Goal: Navigation & Orientation: Understand site structure

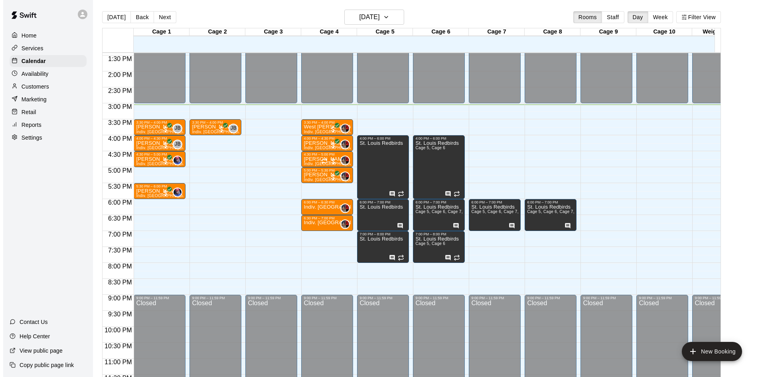
scroll to position [440, 0]
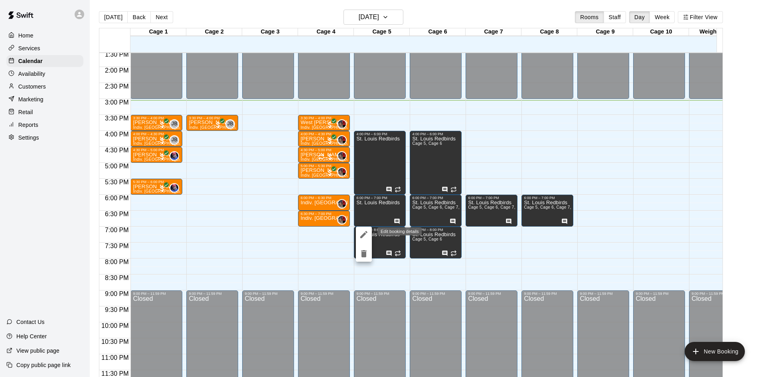
click at [362, 230] on icon "edit" at bounding box center [364, 235] width 10 height 10
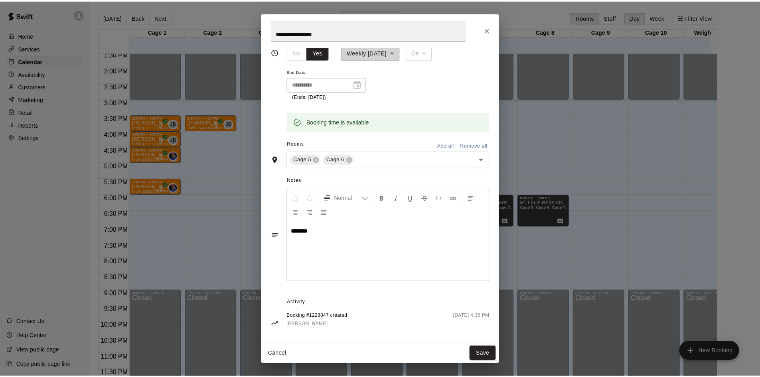
scroll to position [108, 0]
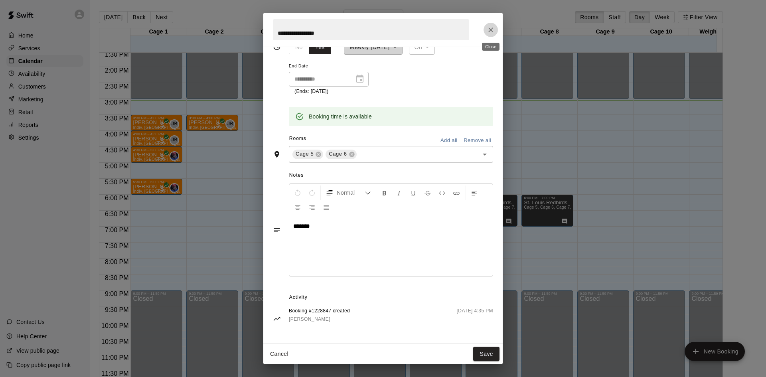
click at [486, 31] on button "Close" at bounding box center [491, 30] width 14 height 14
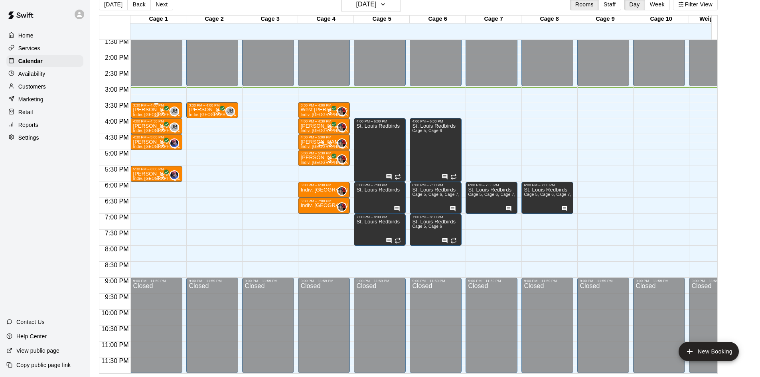
scroll to position [440, 0]
click at [384, 168] on div "St. Louis Redbirds" at bounding box center [377, 311] width 43 height 377
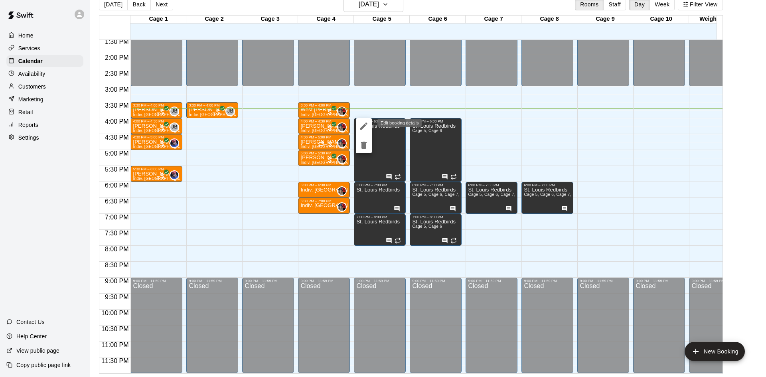
click at [365, 129] on icon "edit" at bounding box center [364, 126] width 10 height 10
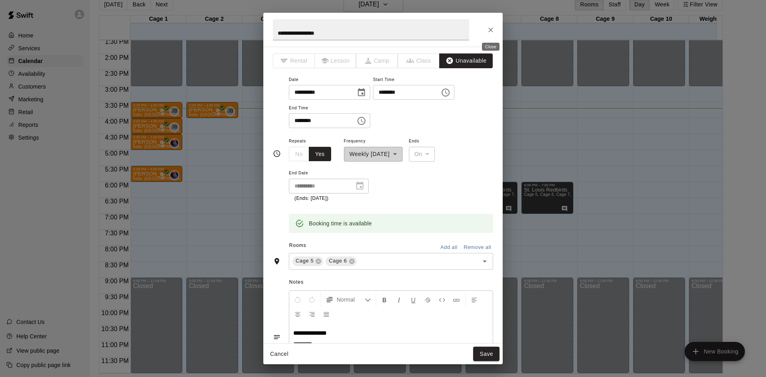
click at [492, 30] on icon "Close" at bounding box center [491, 30] width 8 height 8
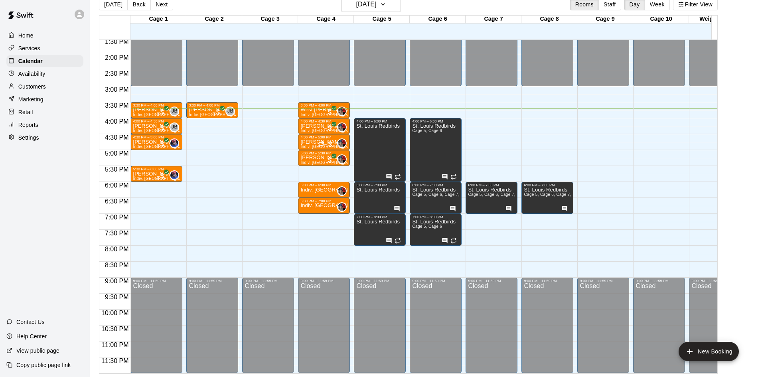
click at [45, 134] on div "Home Services Calendar Availability Customers Marketing Retail Reports Settings" at bounding box center [45, 87] width 90 height 116
click at [45, 144] on div "Settings" at bounding box center [44, 138] width 77 height 12
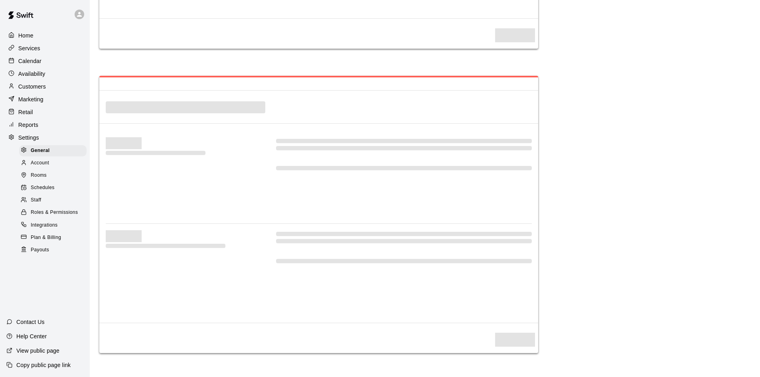
select select "**"
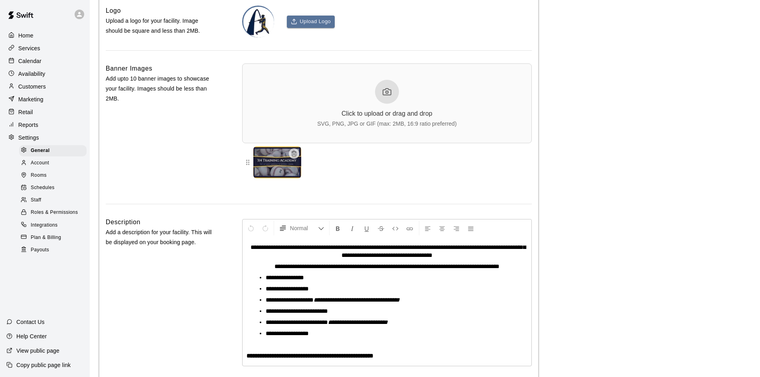
scroll to position [1754, 0]
click at [46, 206] on div "Staff" at bounding box center [52, 200] width 67 height 11
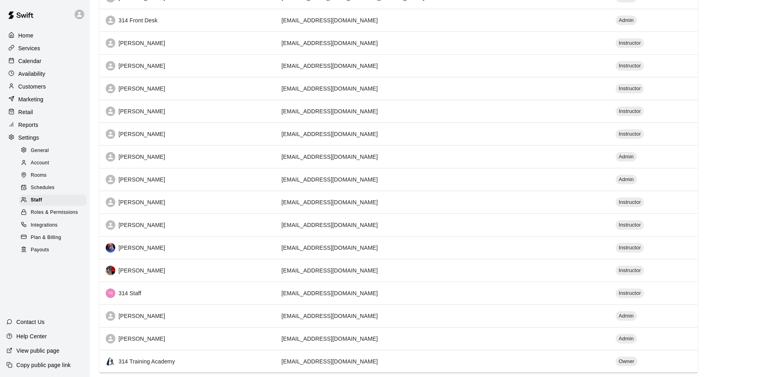
scroll to position [318, 0]
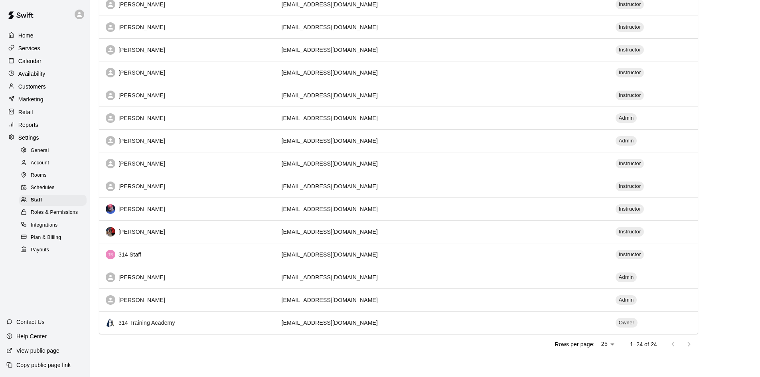
click at [65, 253] on div "Payouts" at bounding box center [52, 250] width 67 height 11
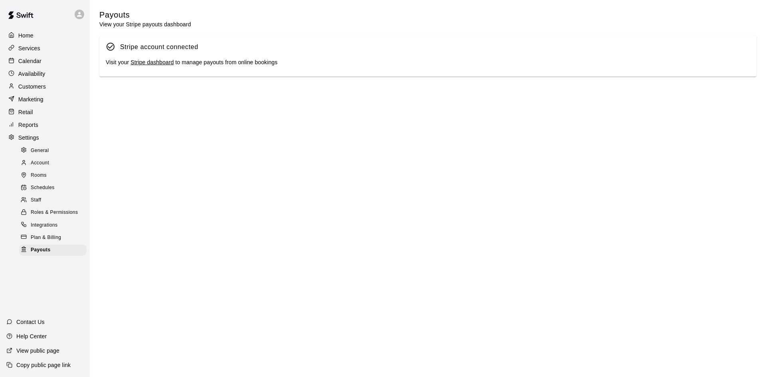
click at [52, 217] on span "Roles & Permissions" at bounding box center [54, 213] width 47 height 8
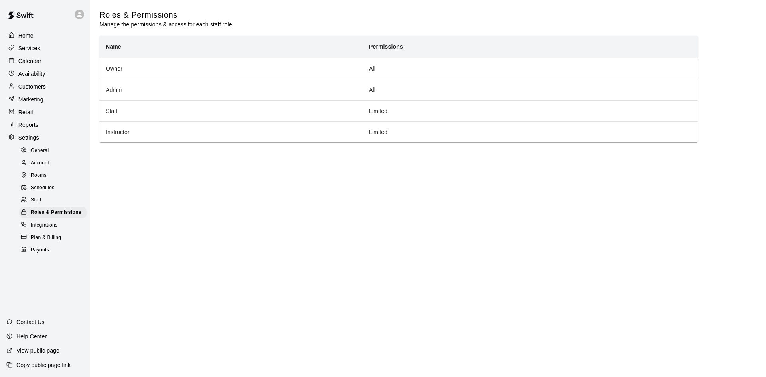
click at [51, 206] on div "Staff" at bounding box center [52, 200] width 67 height 11
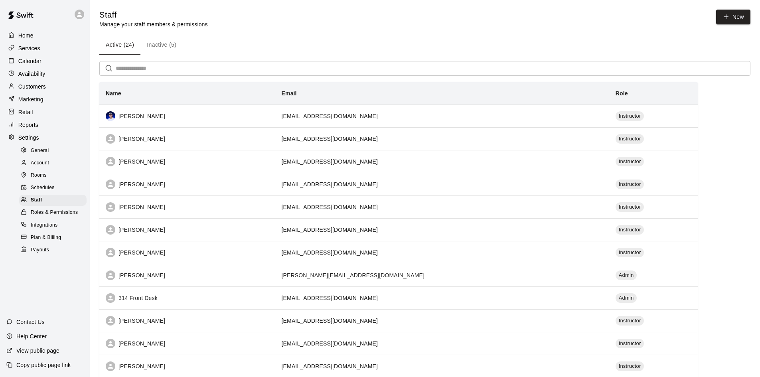
click at [52, 192] on span "Schedules" at bounding box center [43, 188] width 24 height 8
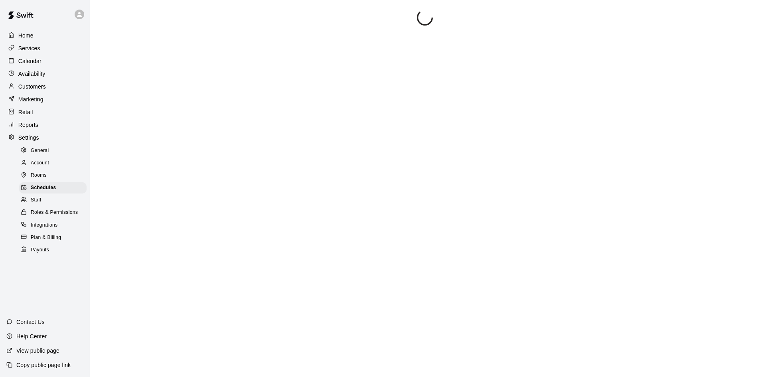
click at [43, 130] on div "Reports" at bounding box center [44, 125] width 77 height 12
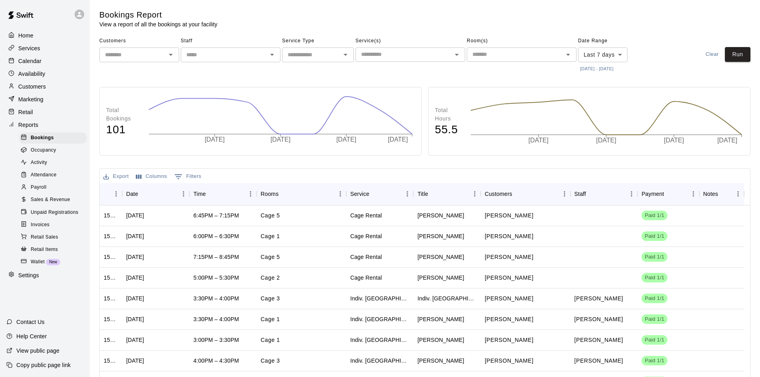
click at [175, 57] on icon "Open" at bounding box center [171, 55] width 10 height 10
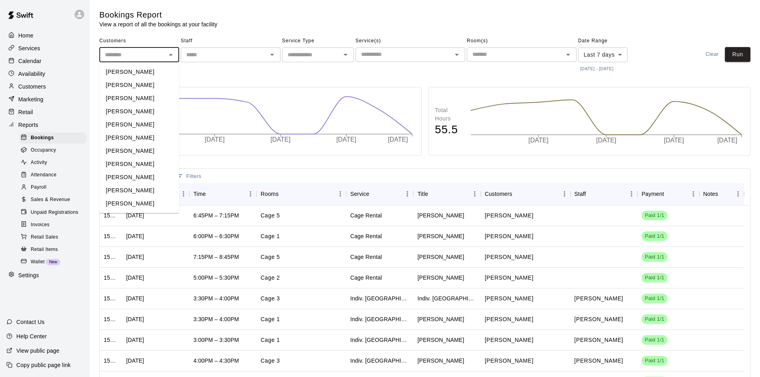
click at [273, 58] on icon "Open" at bounding box center [272, 55] width 10 height 10
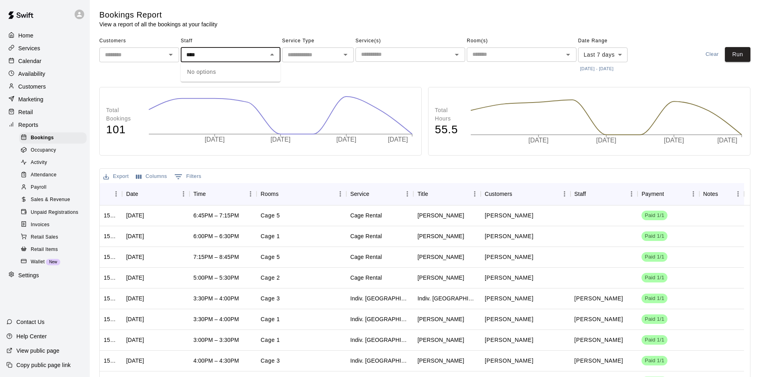
type input "****"
click at [498, 81] on main "Bookings Report View a report of all the bookings at your facility Customers ​ …" at bounding box center [424, 229] width 651 height 438
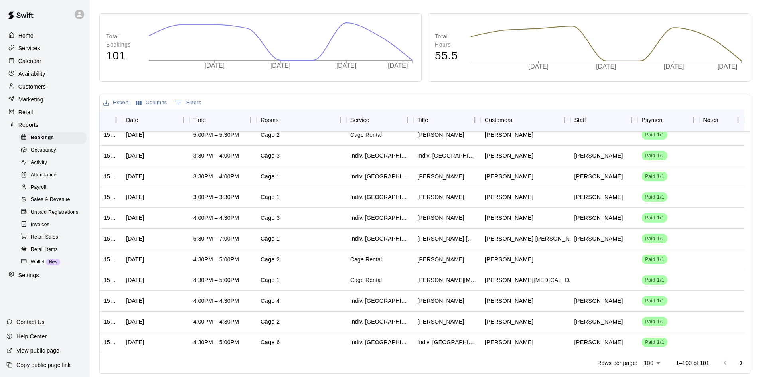
scroll to position [120, 0]
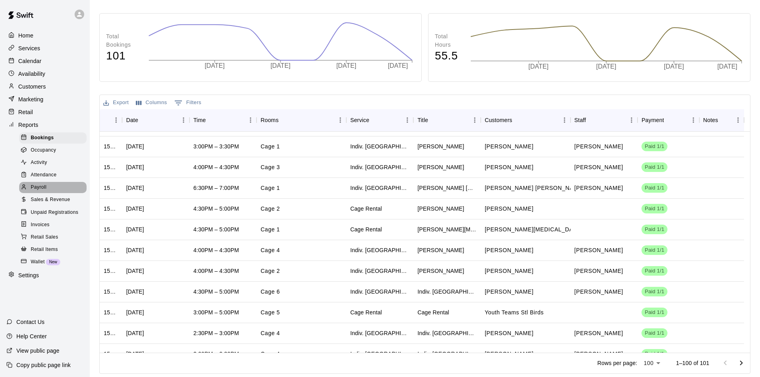
click at [48, 193] on div "Payroll" at bounding box center [52, 187] width 67 height 11
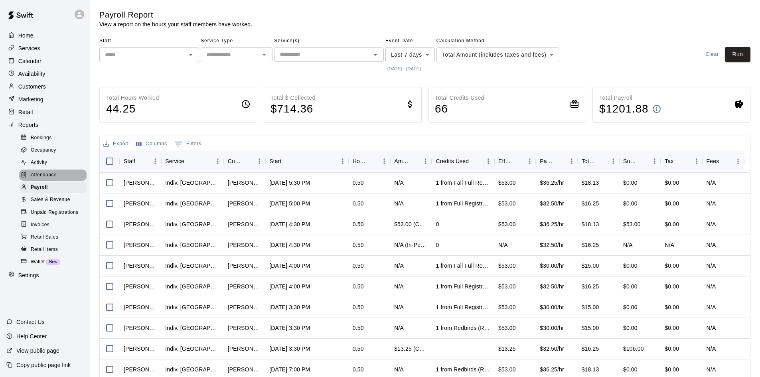
click at [61, 178] on div "Attendance" at bounding box center [52, 175] width 67 height 11
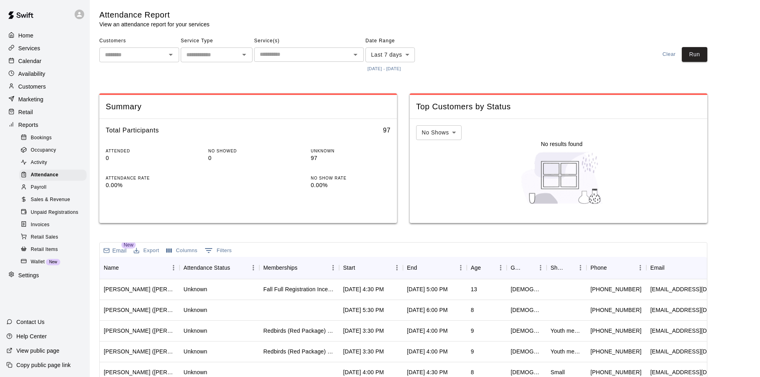
click at [53, 193] on div "Payroll" at bounding box center [52, 187] width 67 height 11
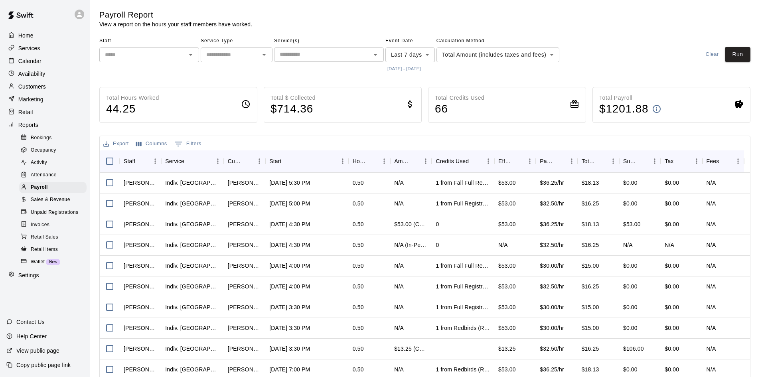
click at [176, 48] on div "​" at bounding box center [149, 54] width 100 height 15
type input "*"
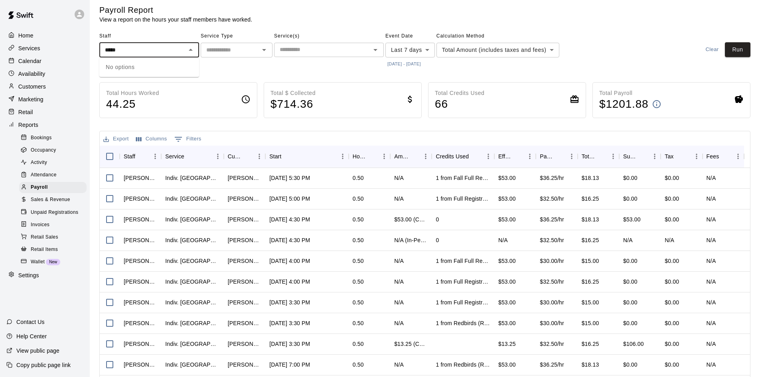
scroll to position [41, 0]
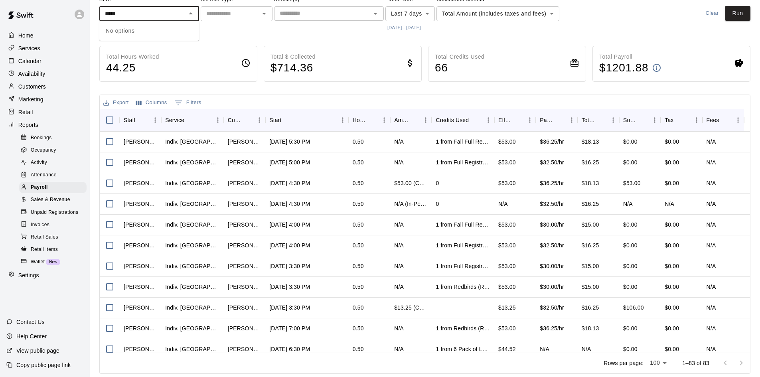
type input "*****"
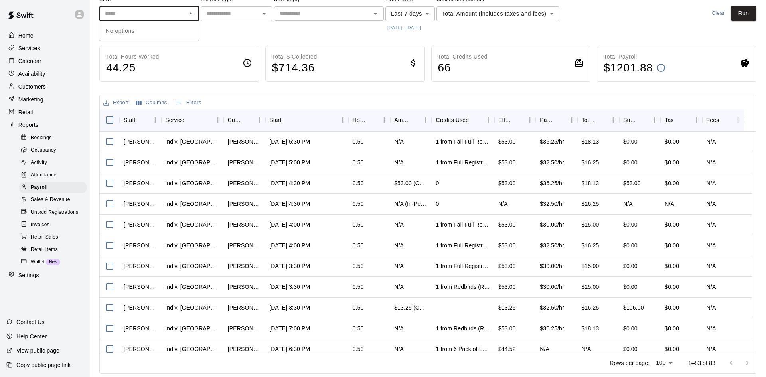
click at [428, 7] on body "Home Services Calendar Availability Customers Marketing Retail Reports Bookings…" at bounding box center [383, 168] width 766 height 418
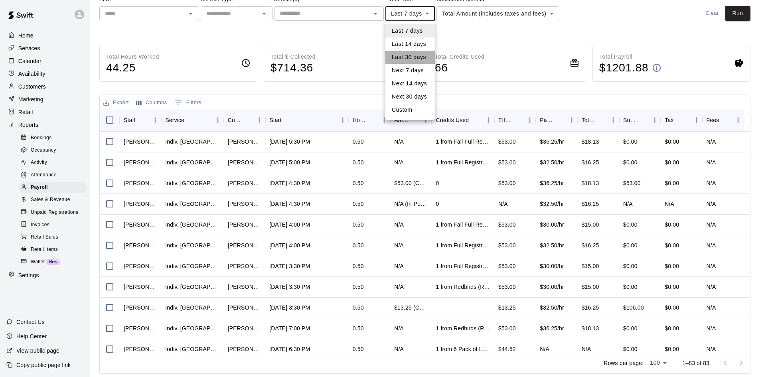
click at [412, 59] on li "Last 30 days" at bounding box center [409, 57] width 49 height 13
type input "*****"
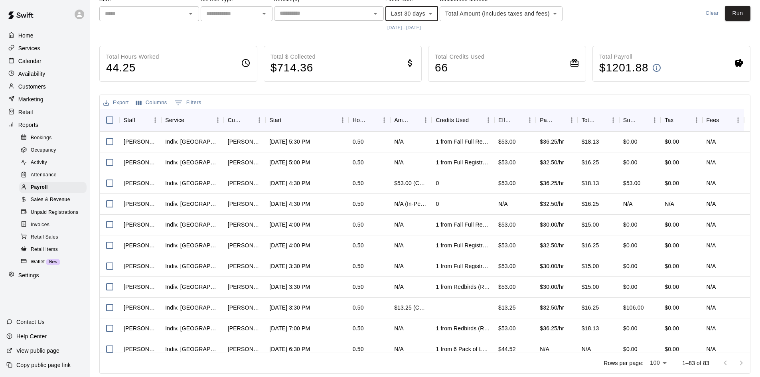
click at [133, 6] on div "​" at bounding box center [149, 13] width 100 height 15
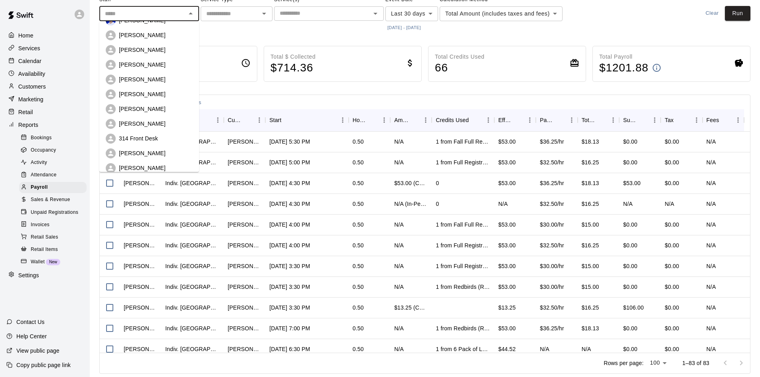
scroll to position [10, 0]
click at [138, 139] on p "314 Front Desk" at bounding box center [138, 139] width 39 height 8
type input "**********"
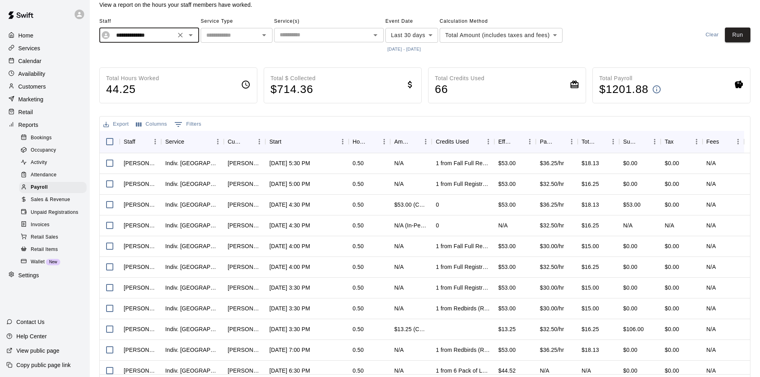
scroll to position [0, 0]
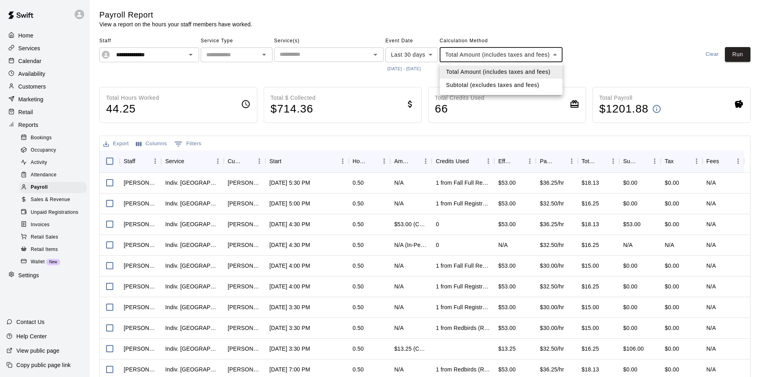
click at [531, 54] on body "**********" at bounding box center [383, 209] width 766 height 418
click at [525, 20] on div at bounding box center [383, 188] width 766 height 377
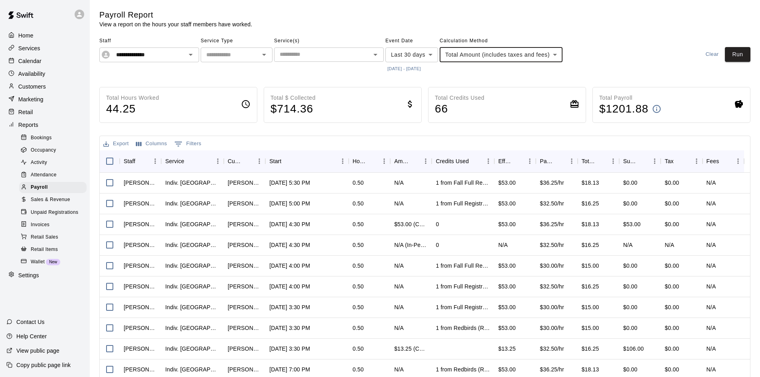
click at [335, 65] on div "Service(s) ​" at bounding box center [329, 54] width 110 height 39
click at [338, 54] on input "text" at bounding box center [322, 54] width 92 height 10
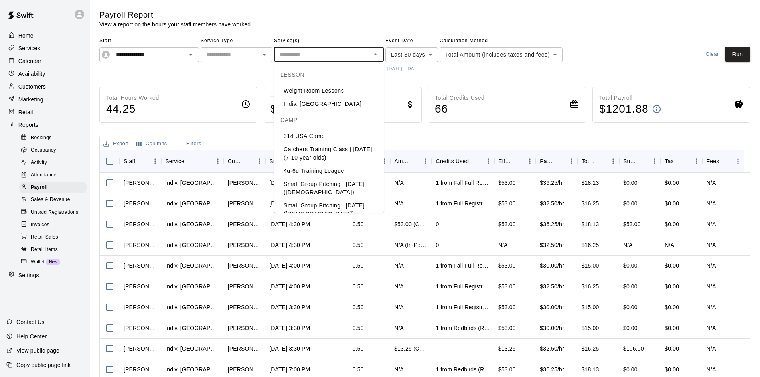
click at [257, 55] on input "text" at bounding box center [230, 55] width 54 height 10
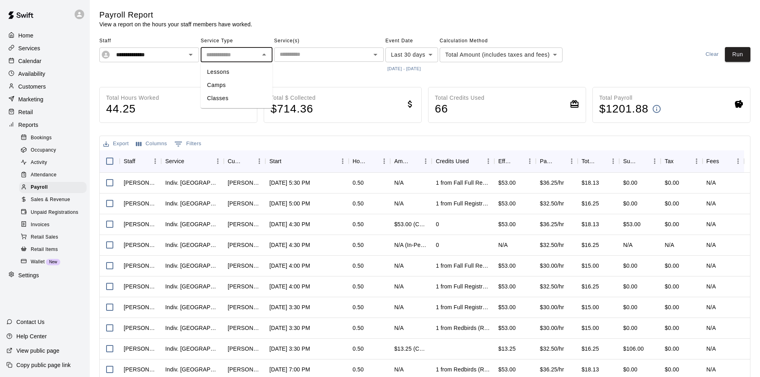
click at [24, 279] on div "Settings" at bounding box center [44, 275] width 77 height 12
select select "**"
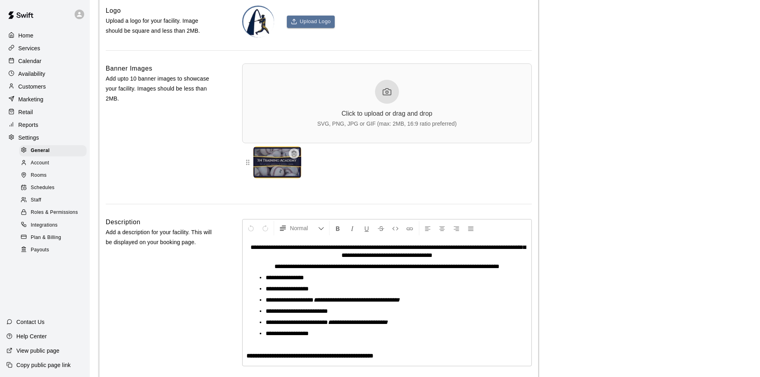
scroll to position [1754, 0]
click at [30, 36] on p "Home" at bounding box center [25, 36] width 15 height 8
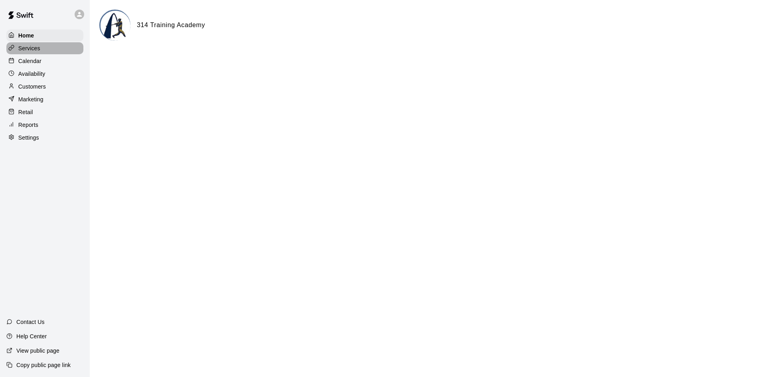
click at [31, 43] on div "Services" at bounding box center [44, 48] width 77 height 12
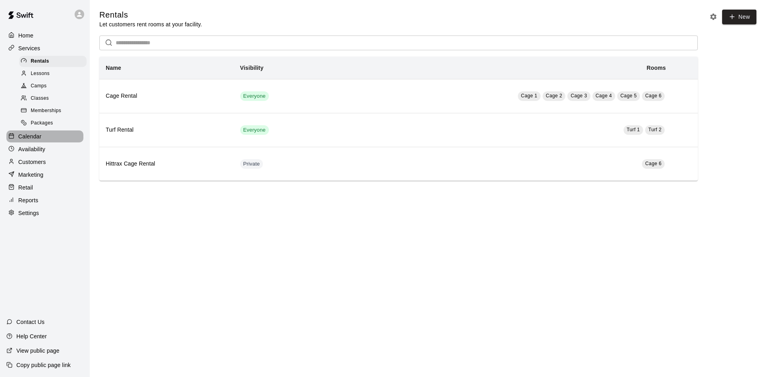
click at [42, 134] on div "Calendar" at bounding box center [44, 136] width 77 height 12
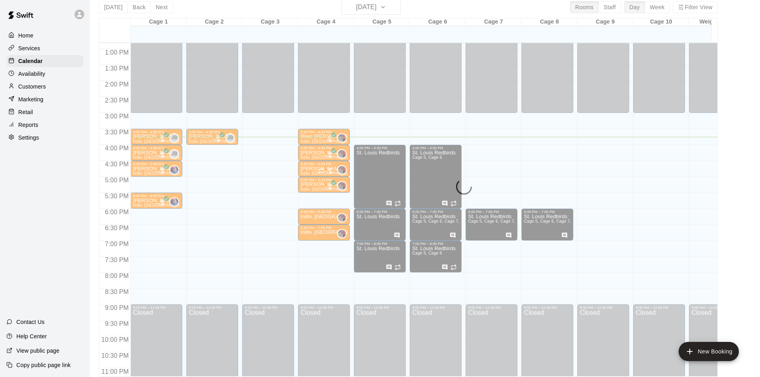
scroll to position [13, 0]
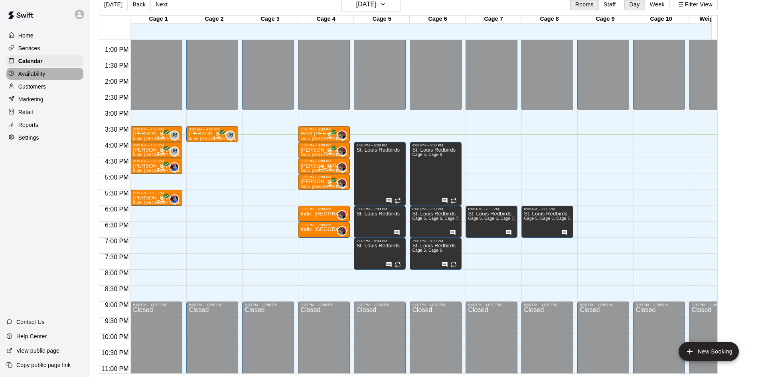
click at [41, 73] on p "Availability" at bounding box center [31, 74] width 27 height 8
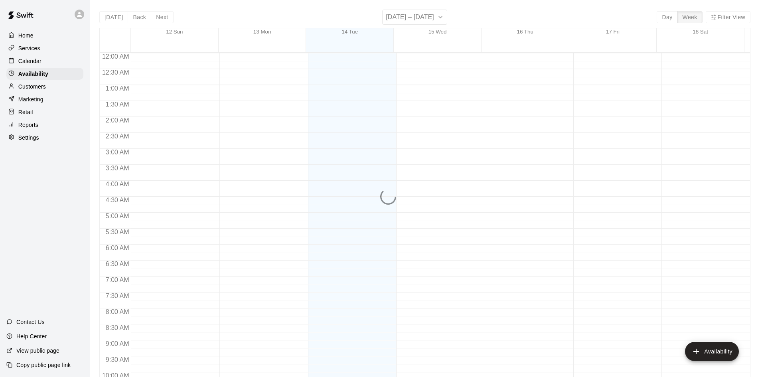
scroll to position [433, 0]
click at [39, 87] on p "Customers" at bounding box center [32, 87] width 28 height 8
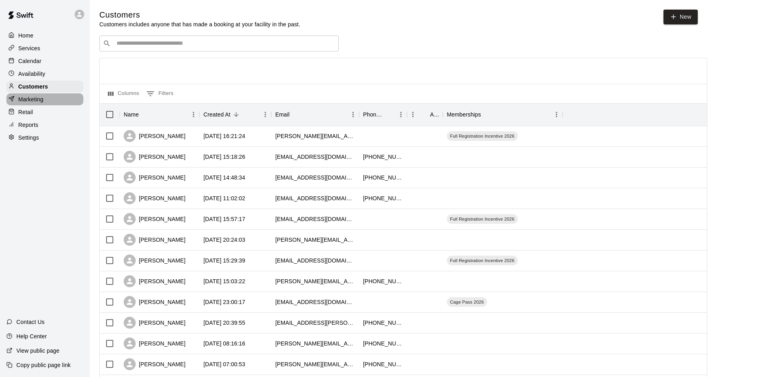
click at [39, 105] on div "Marketing" at bounding box center [44, 99] width 77 height 12
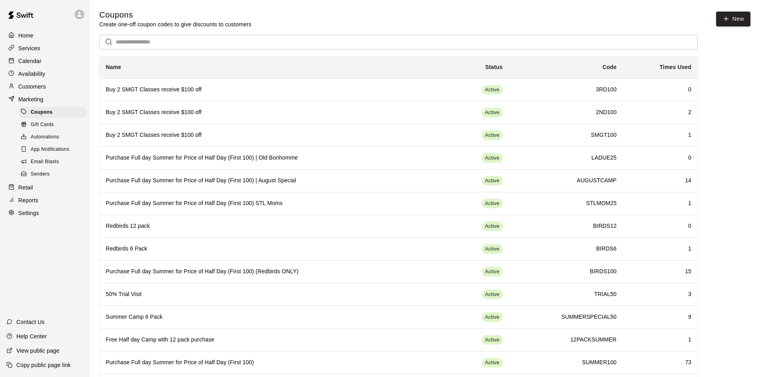
click at [41, 192] on div "Retail" at bounding box center [44, 188] width 77 height 12
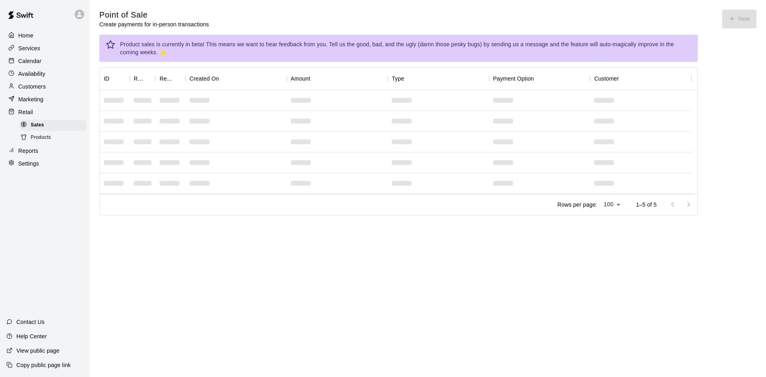
click at [41, 170] on div "Settings" at bounding box center [44, 164] width 77 height 12
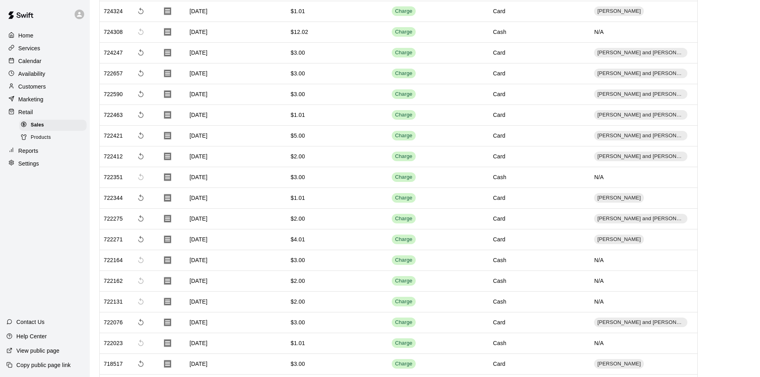
select select "**"
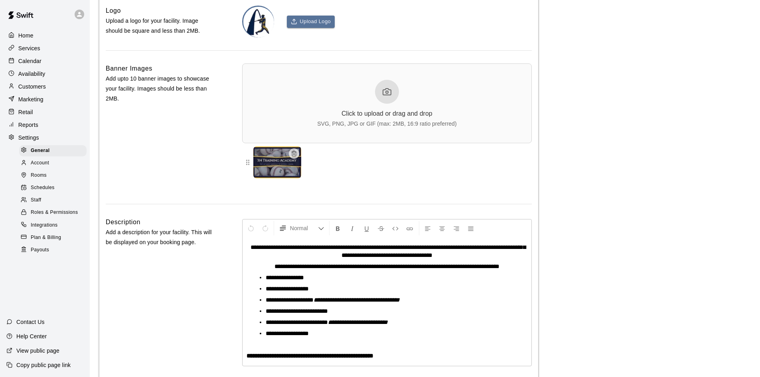
scroll to position [1754, 0]
click at [42, 203] on div "Staff" at bounding box center [52, 200] width 67 height 11
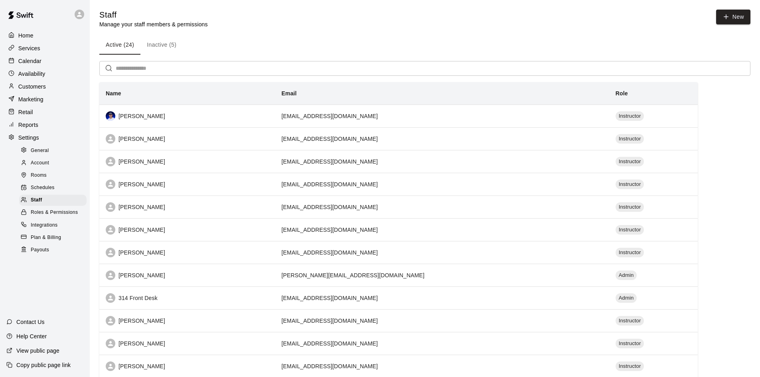
click at [152, 69] on input "text" at bounding box center [433, 68] width 635 height 15
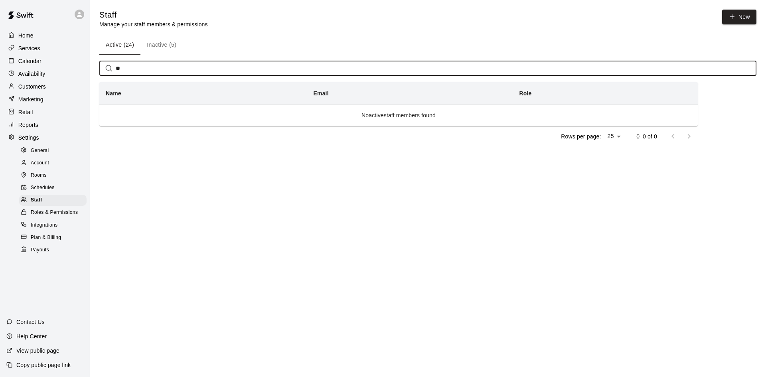
type input "*"
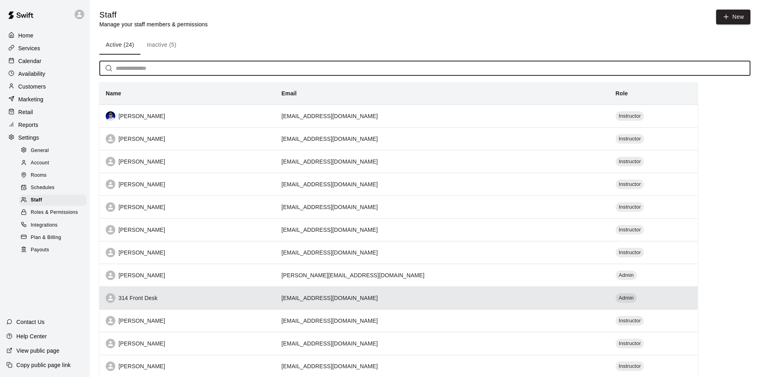
click at [130, 301] on div "314 Front Desk" at bounding box center [187, 298] width 163 height 10
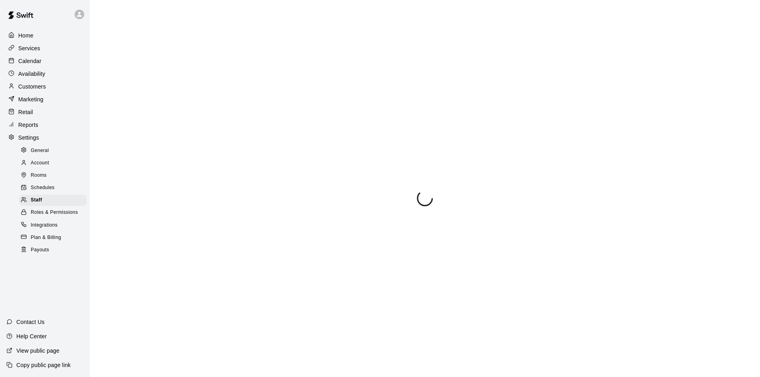
select select "**"
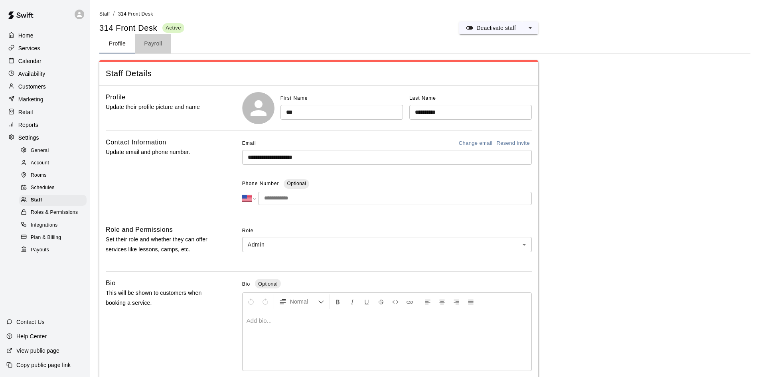
click at [155, 39] on button "Payroll" at bounding box center [153, 43] width 36 height 19
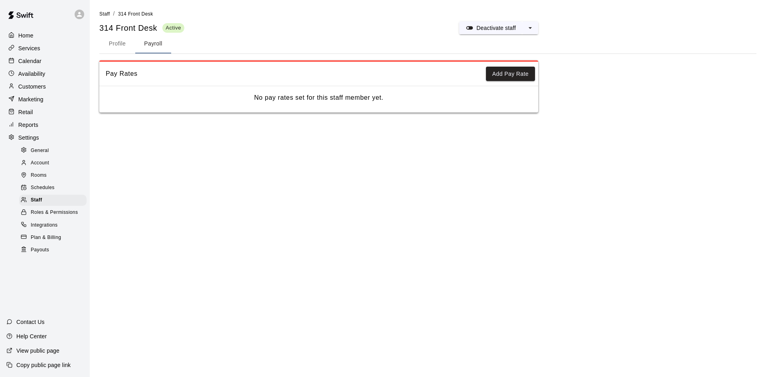
click at [125, 44] on button "Profile" at bounding box center [117, 43] width 36 height 19
select select "**"
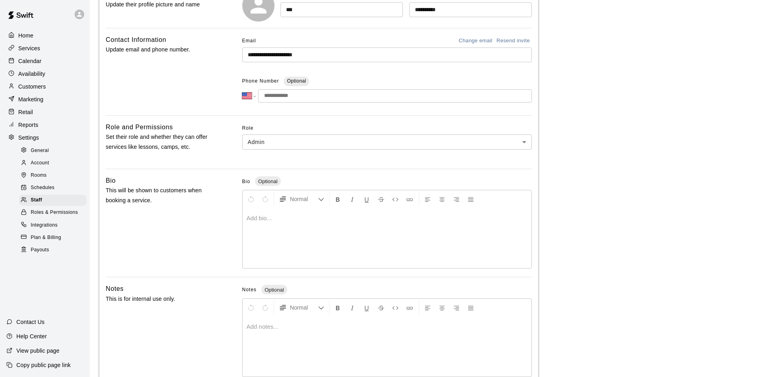
scroll to position [148, 0]
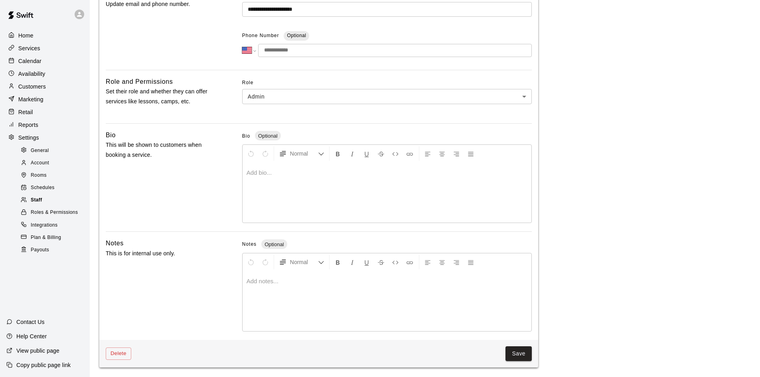
click at [50, 206] on div "Staff" at bounding box center [52, 200] width 67 height 11
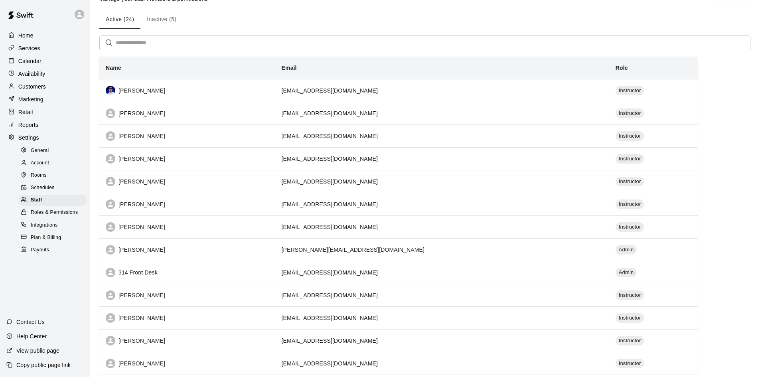
scroll to position [40, 0]
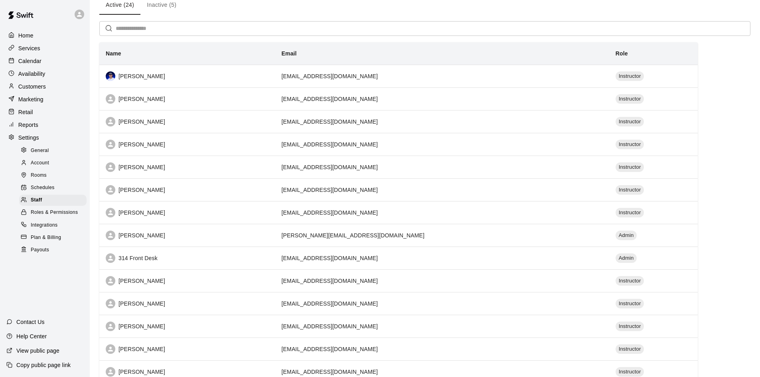
click at [53, 241] on span "Plan & Billing" at bounding box center [46, 238] width 30 height 8
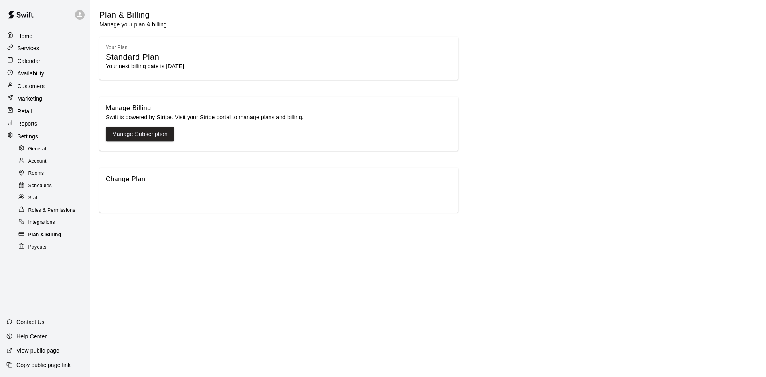
click at [53, 249] on div "Payouts" at bounding box center [52, 247] width 70 height 11
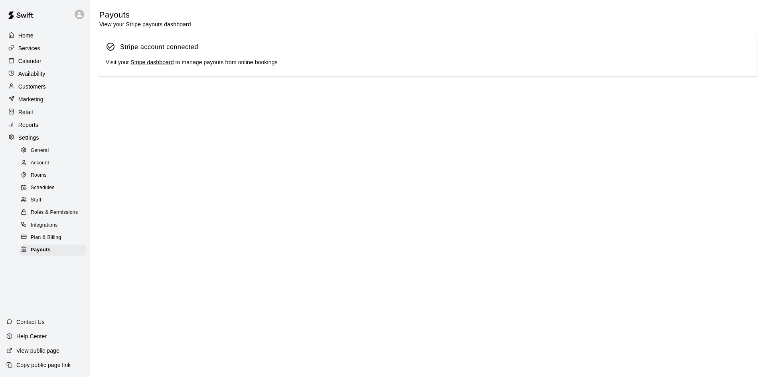
click at [37, 229] on span "Integrations" at bounding box center [44, 225] width 27 height 8
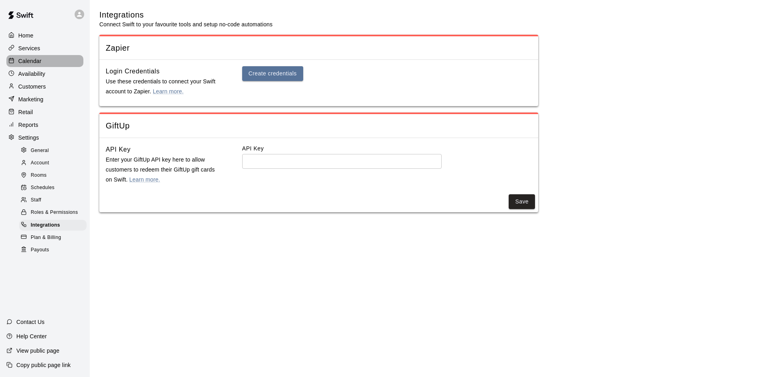
click at [48, 64] on div "Calendar" at bounding box center [44, 61] width 77 height 12
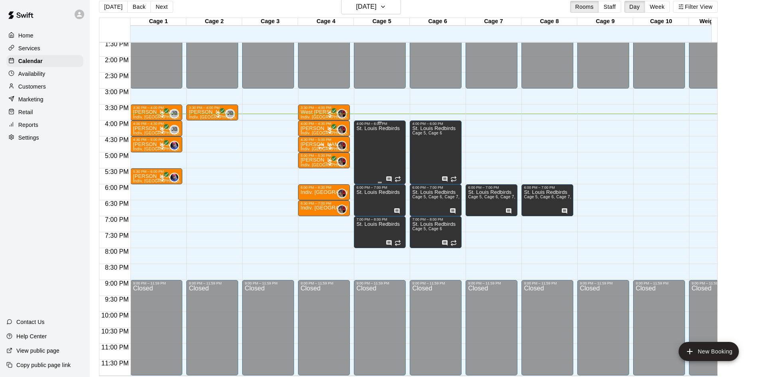
scroll to position [13, 0]
